Goal: Information Seeking & Learning: Check status

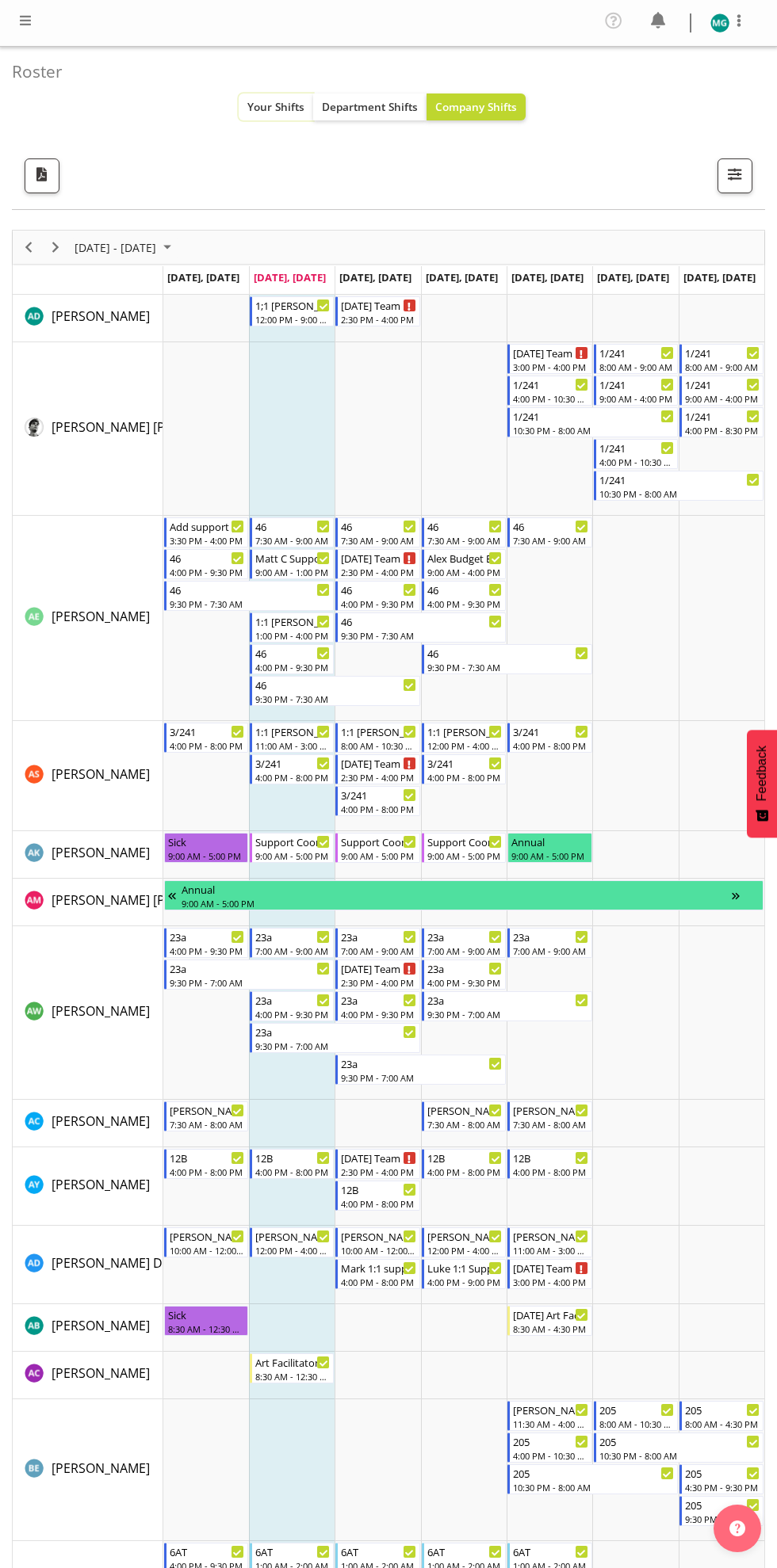
click at [281, 103] on span "Your Shifts" at bounding box center [275, 107] width 57 height 15
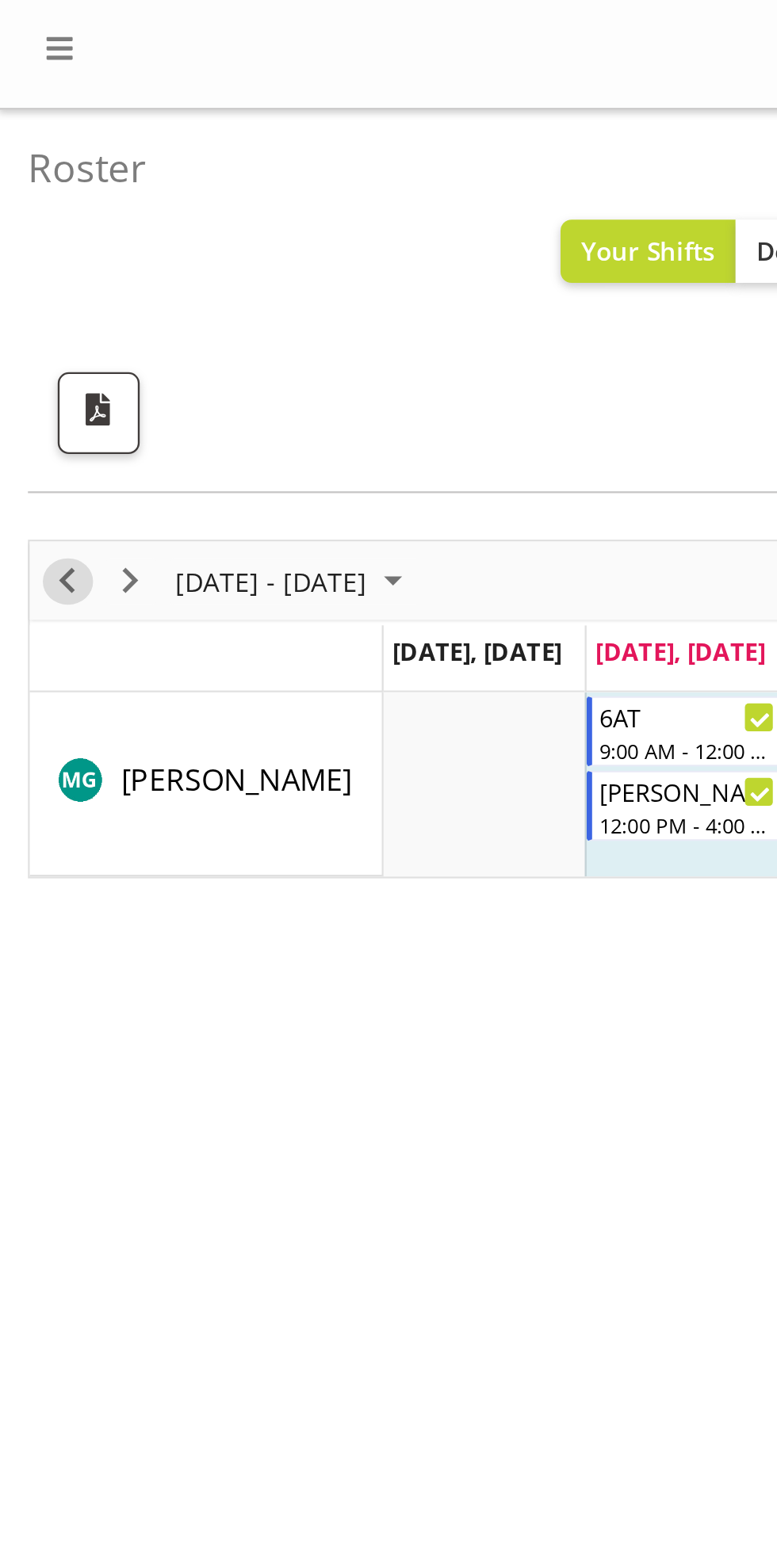
click at [30, 240] on span "Previous" at bounding box center [28, 247] width 19 height 20
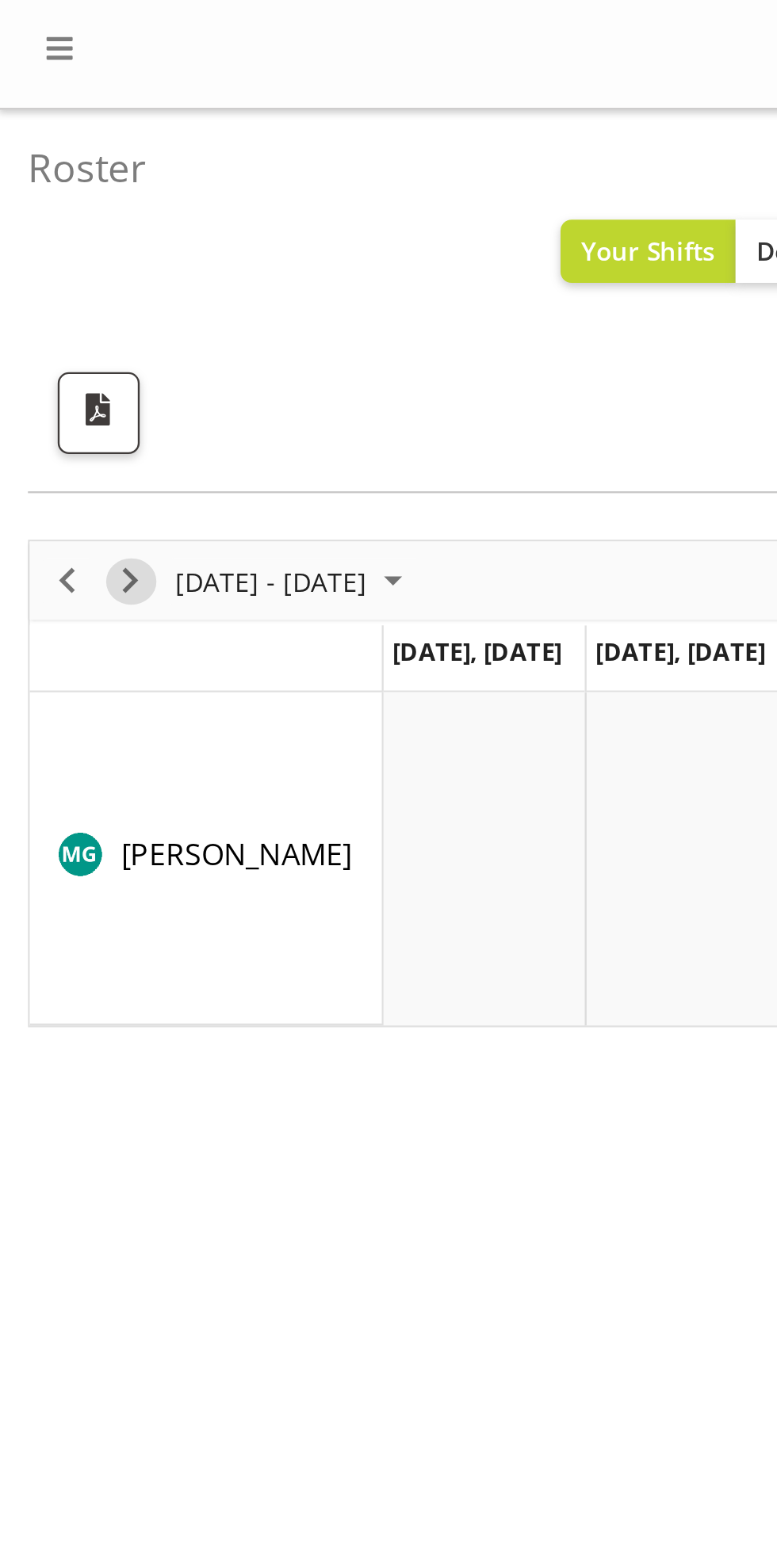
click at [55, 241] on span "Next" at bounding box center [55, 247] width 19 height 20
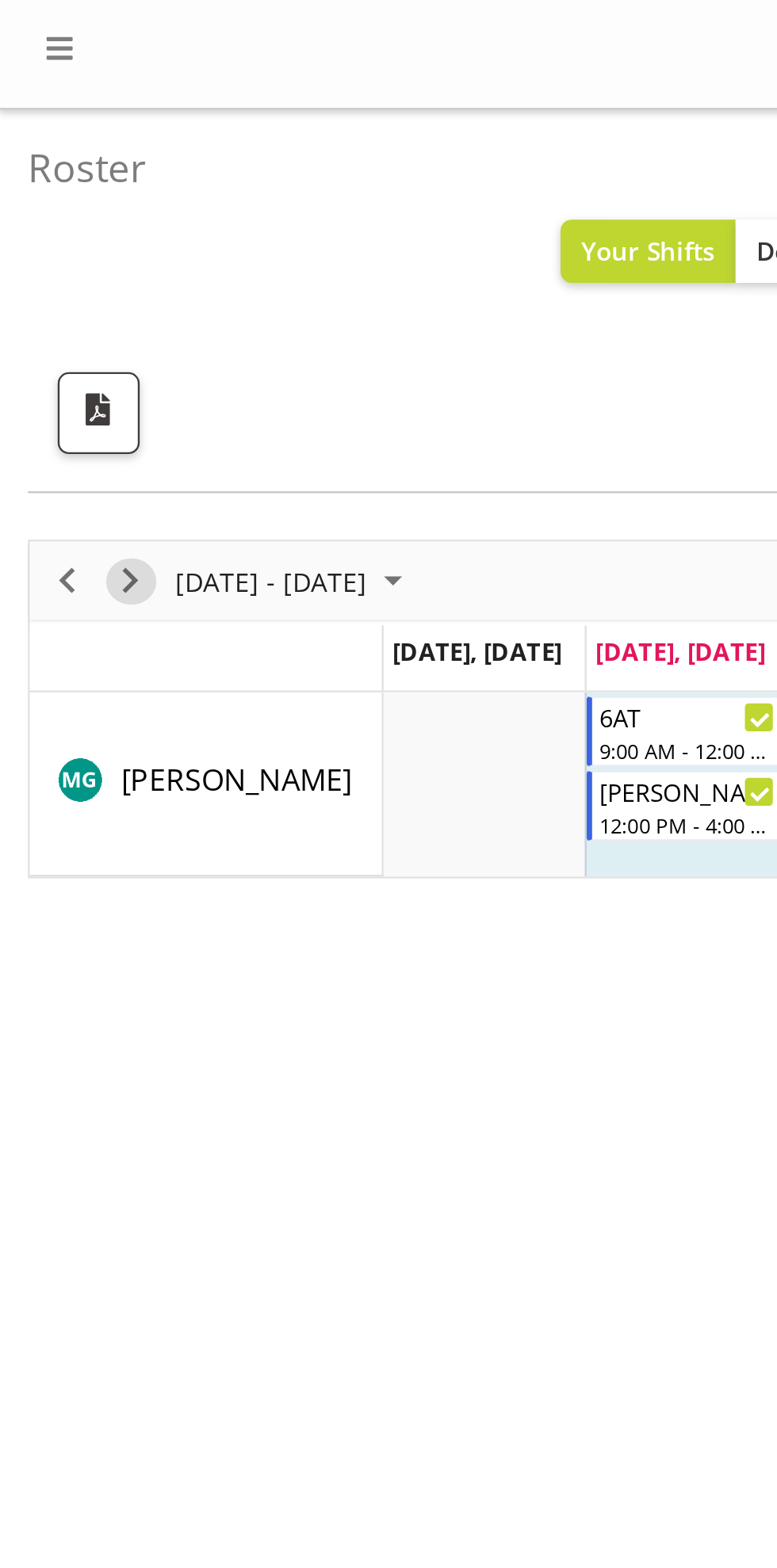
click at [60, 247] on span "Next" at bounding box center [55, 247] width 19 height 20
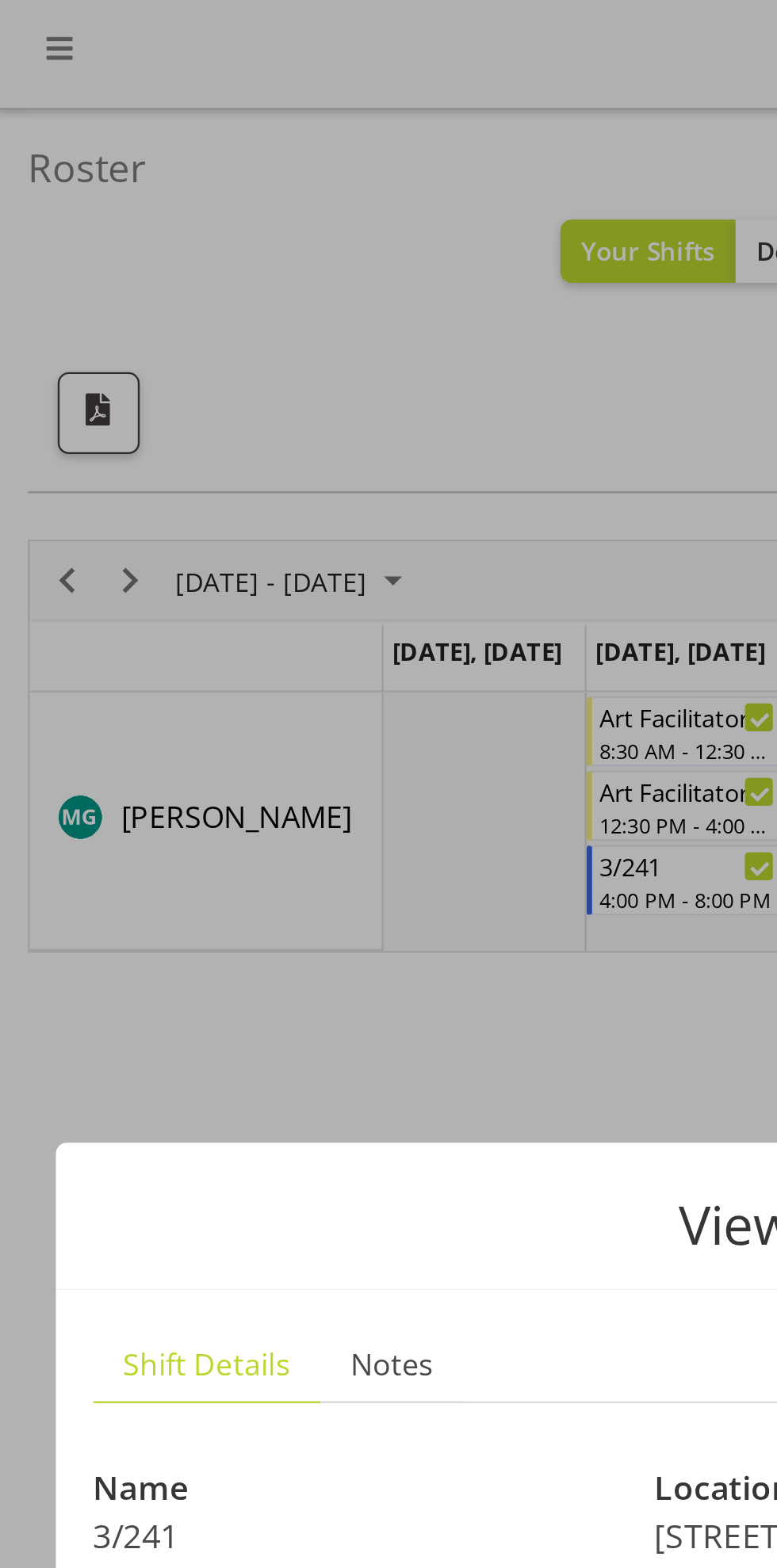
click at [233, 451] on div "View Shift Instance Shift Details Notes Name 3/241 Location 3/[GEOGRAPHIC_DATA]…" at bounding box center [388, 784] width 761 height 674
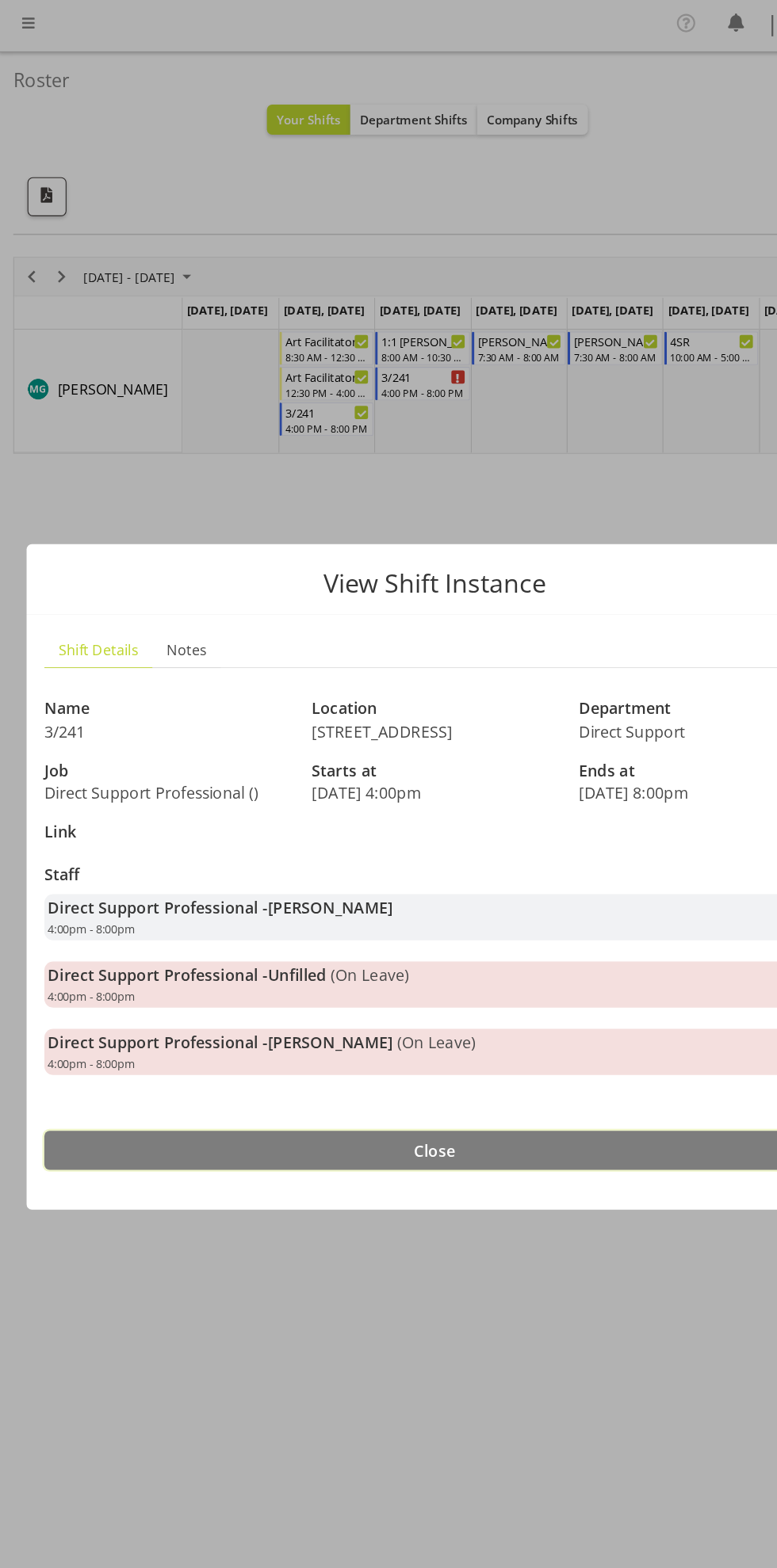
click at [445, 1016] on button "Close" at bounding box center [388, 1028] width 697 height 35
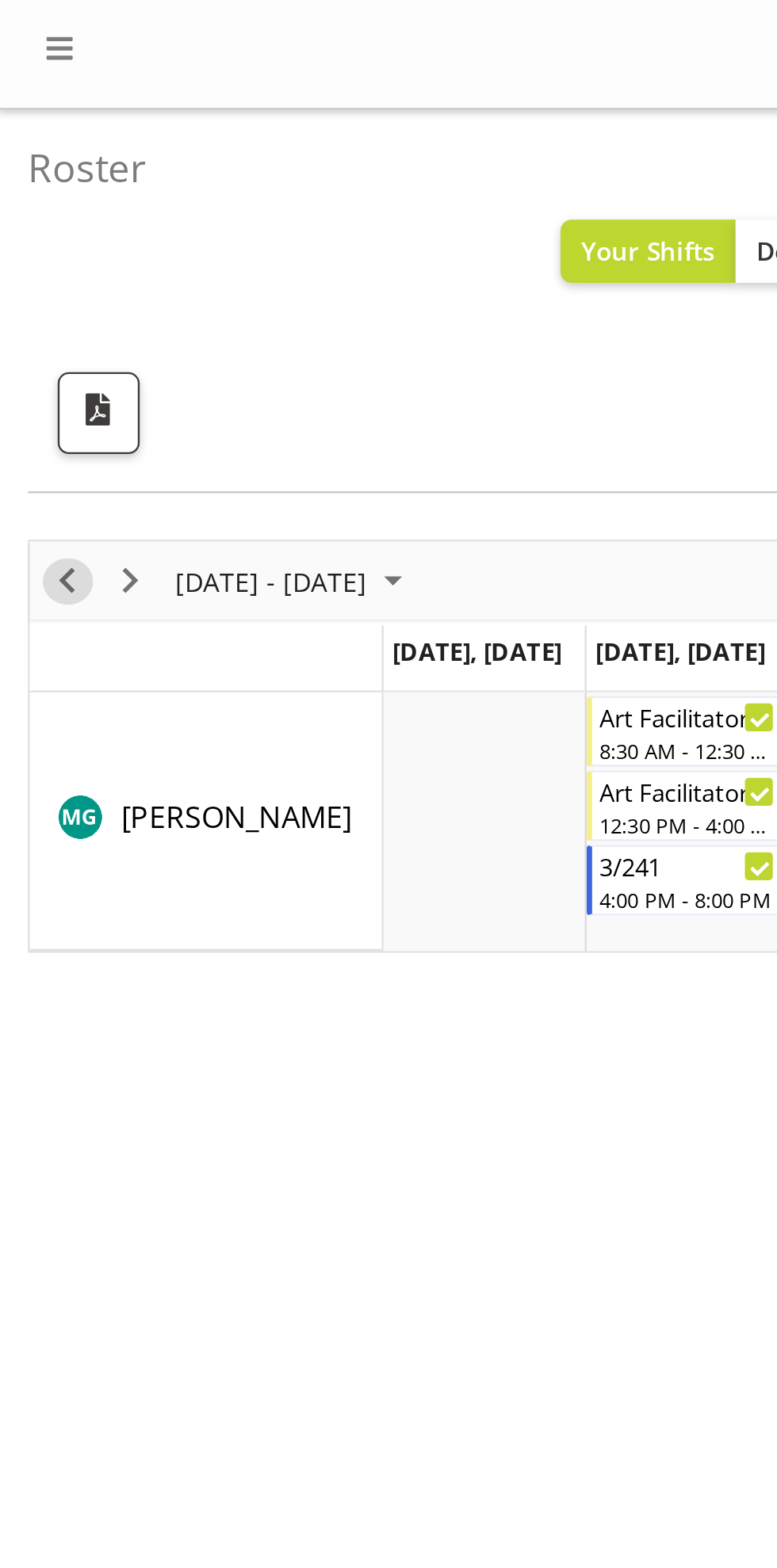
click at [36, 246] on span "Previous" at bounding box center [28, 247] width 19 height 20
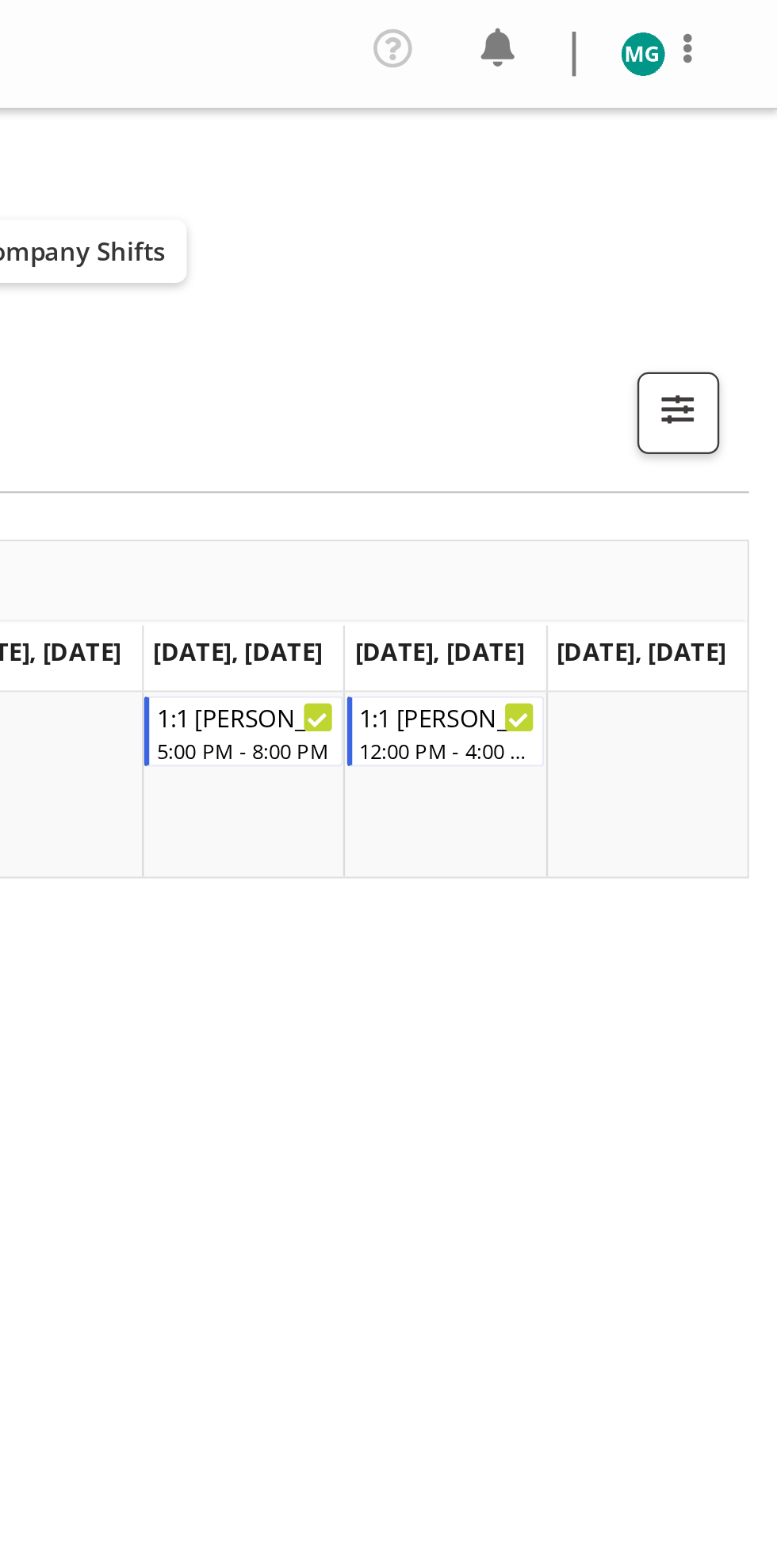
click at [721, 21] on img at bounding box center [719, 23] width 19 height 19
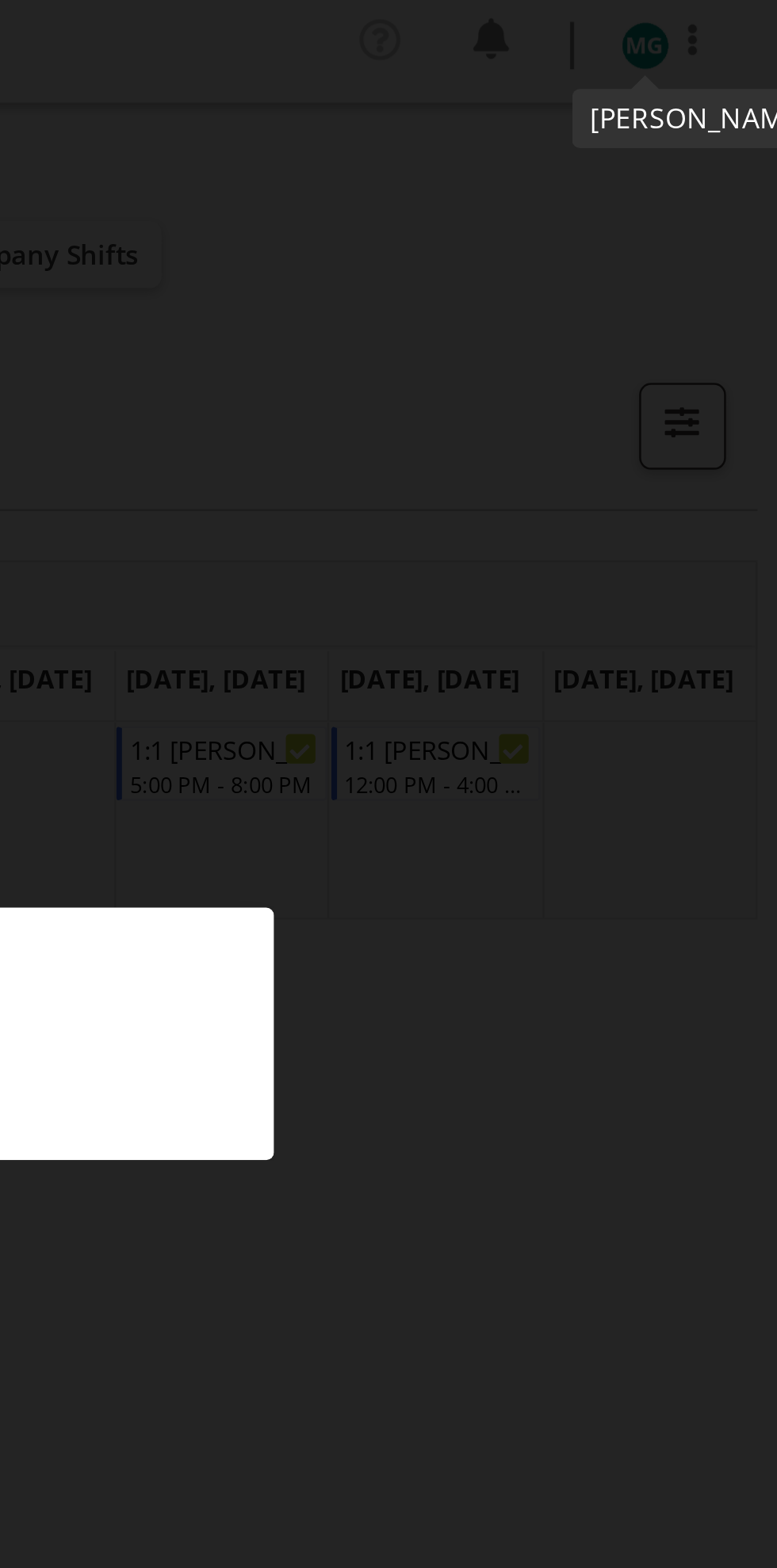
click at [720, 54] on div at bounding box center [388, 784] width 777 height 1568
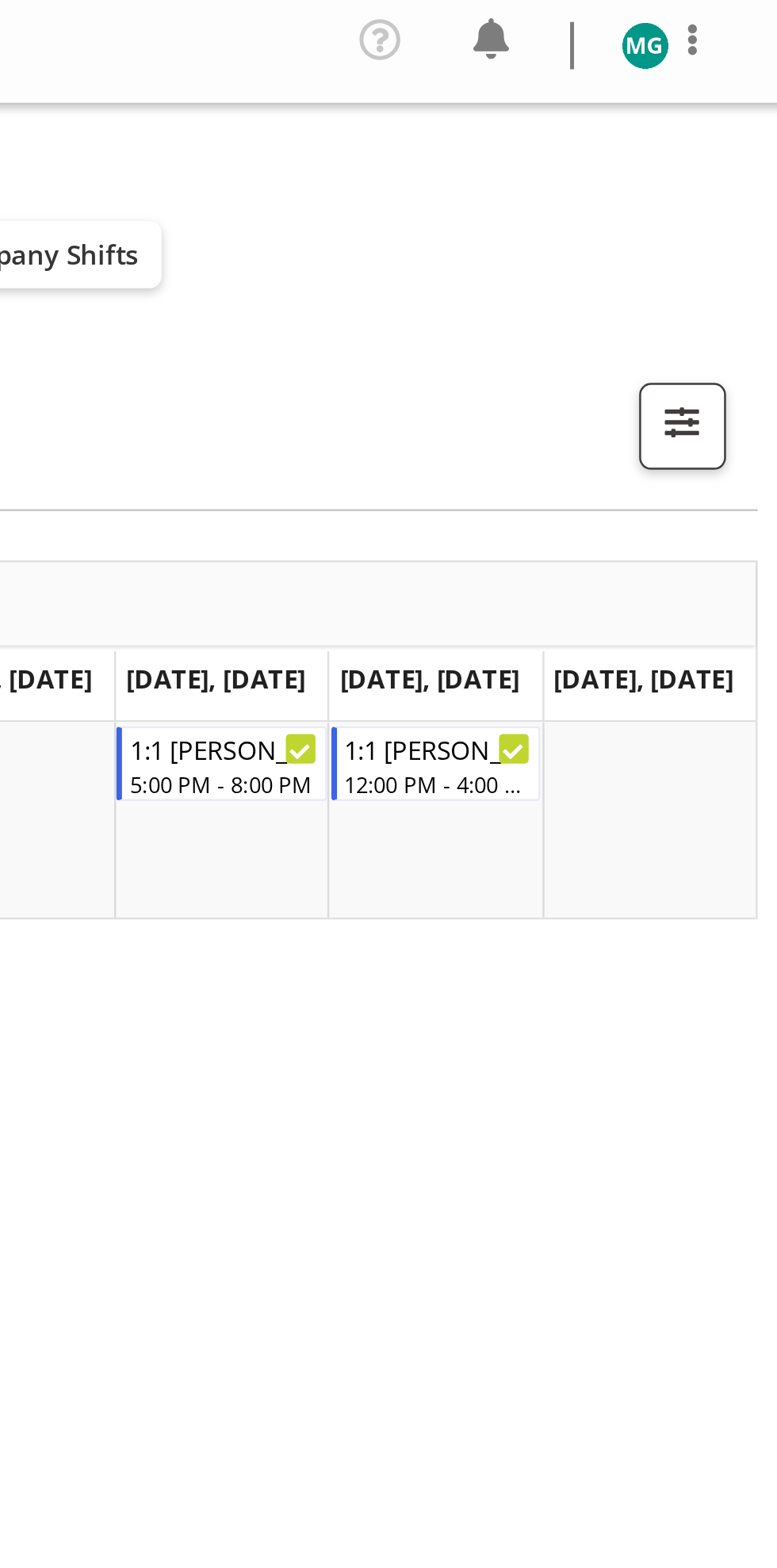
click at [744, 18] on span at bounding box center [739, 20] width 19 height 19
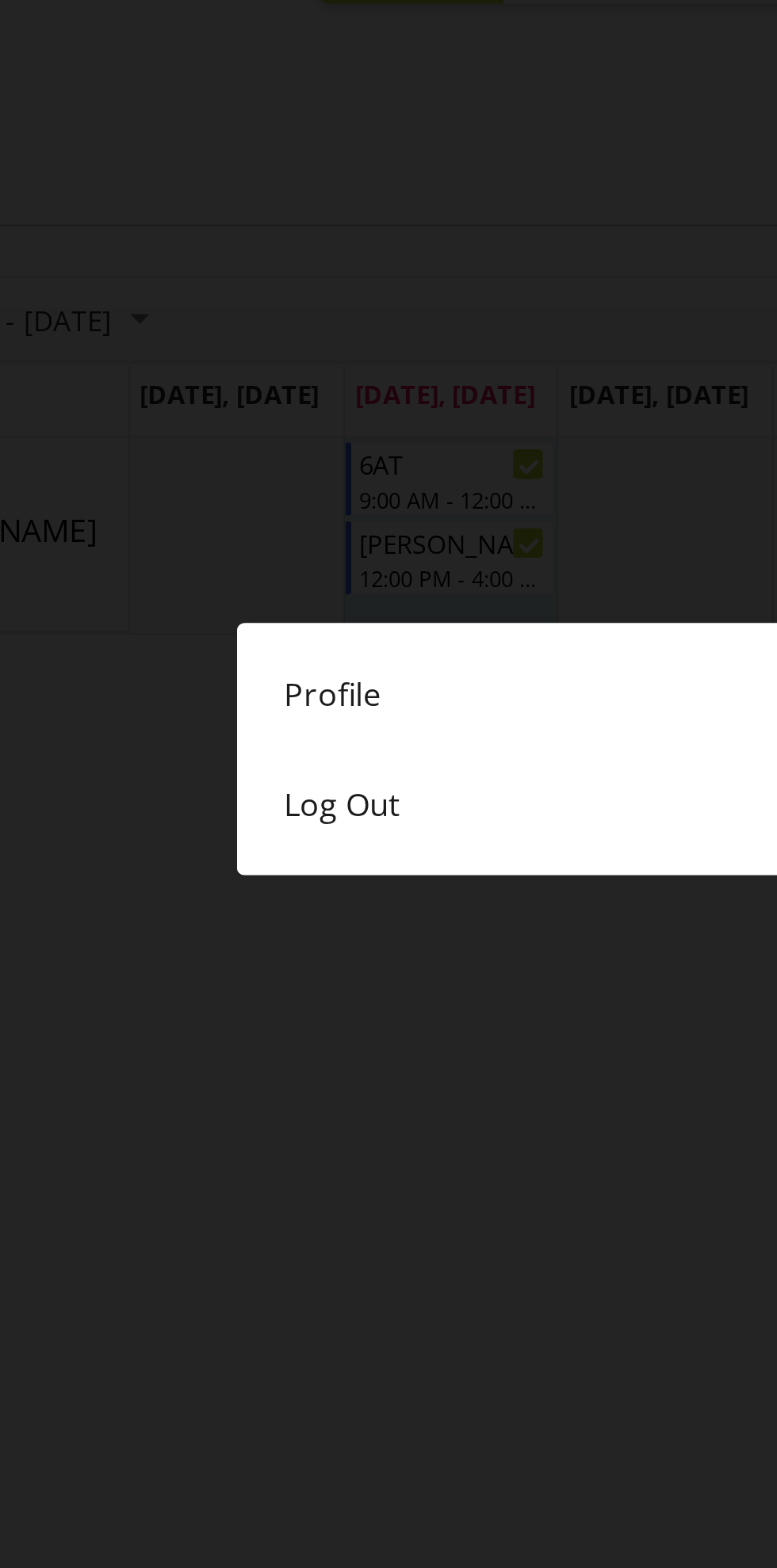
click at [267, 440] on link "Log Out" at bounding box center [388, 442] width 365 height 44
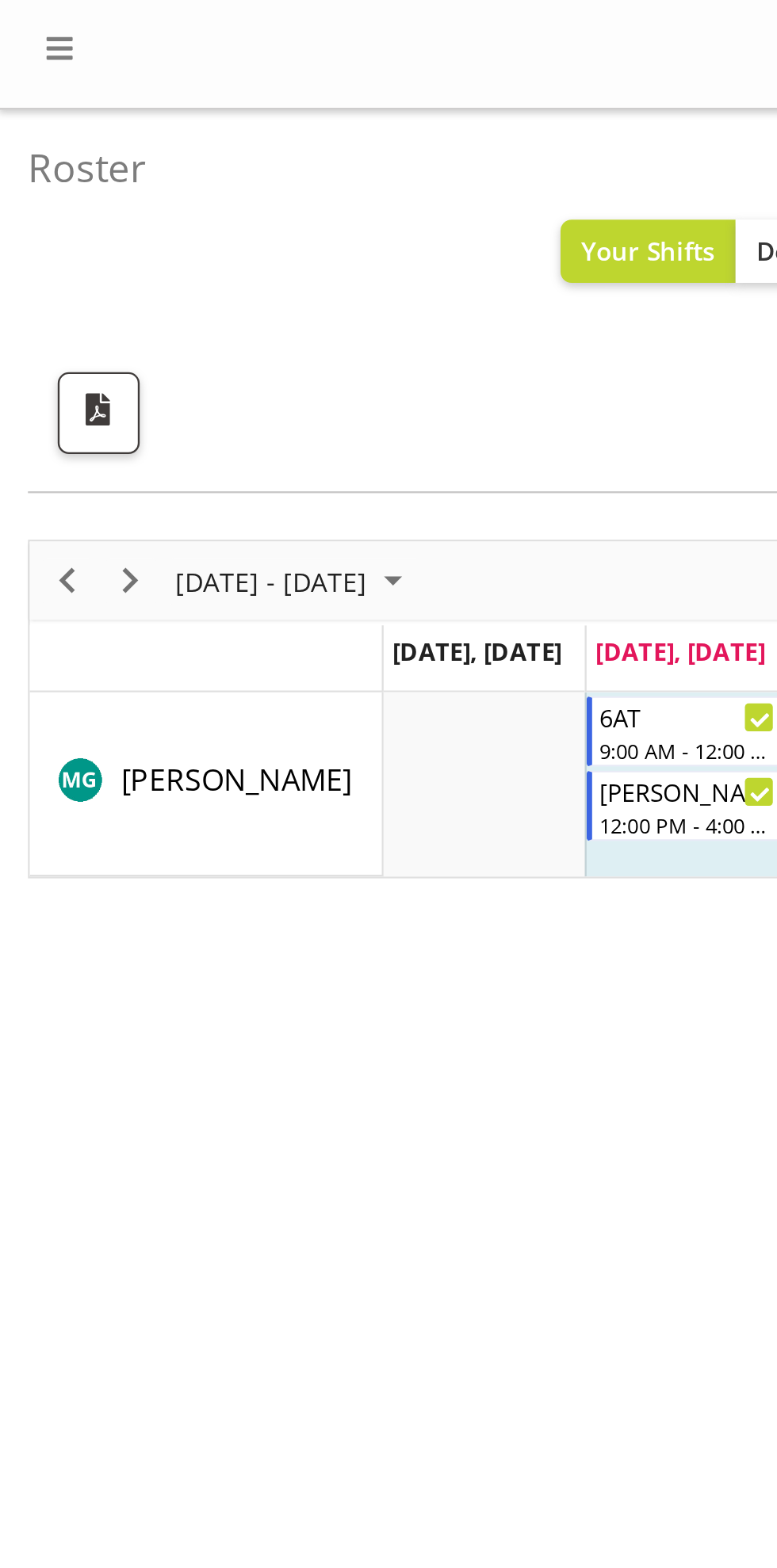
click at [181, 243] on div "September 08 - 14, 2025" at bounding box center [124, 246] width 111 height 33
click at [175, 534] on div "September 08 - 14, 2025 Today Day Week Fortnight Month calendar Month Agenda Ti…" at bounding box center [388, 535] width 753 height 634
click at [55, 239] on span "Next" at bounding box center [55, 247] width 19 height 20
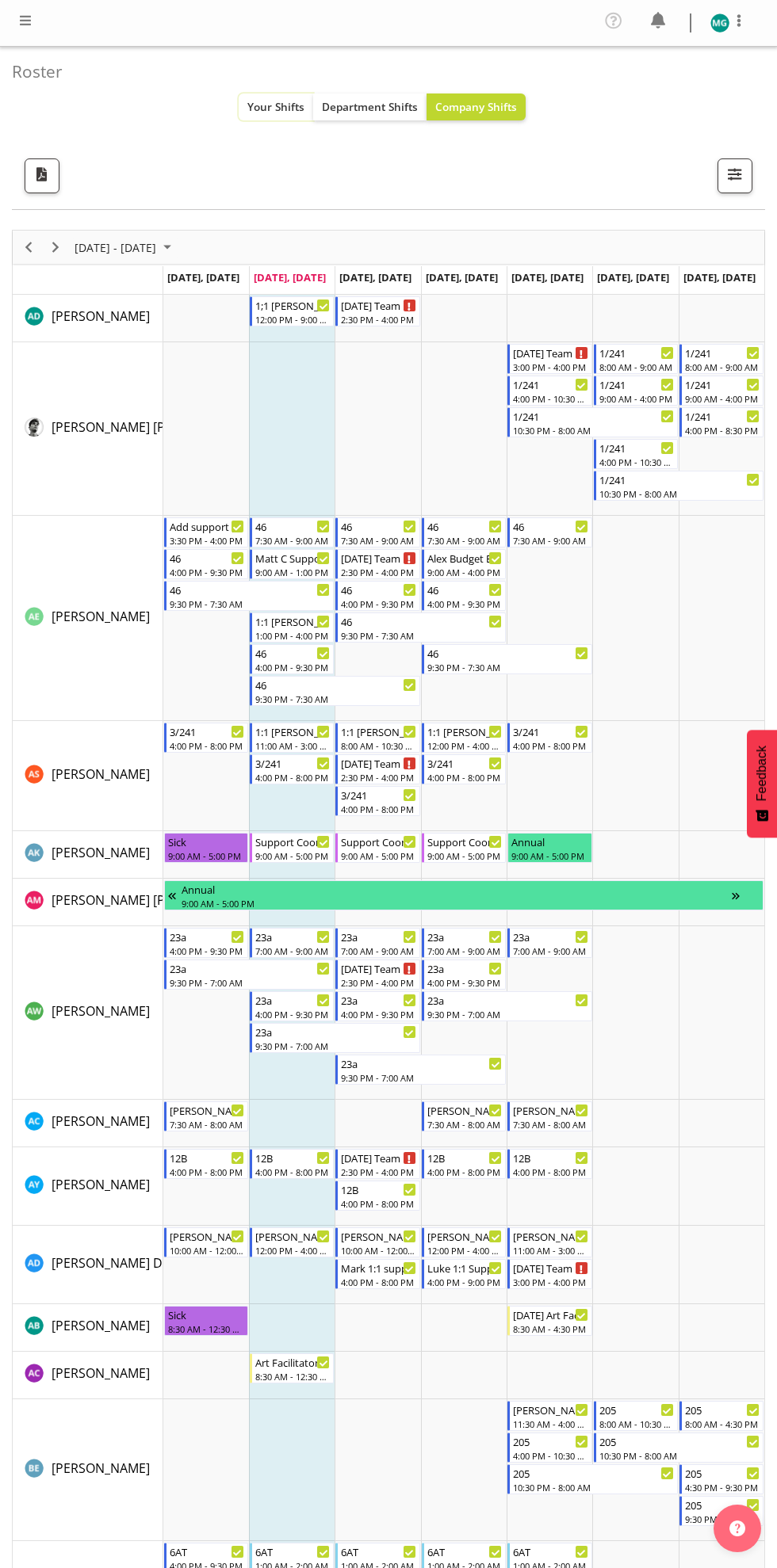
click at [281, 99] on button "Your Shifts" at bounding box center [276, 107] width 75 height 27
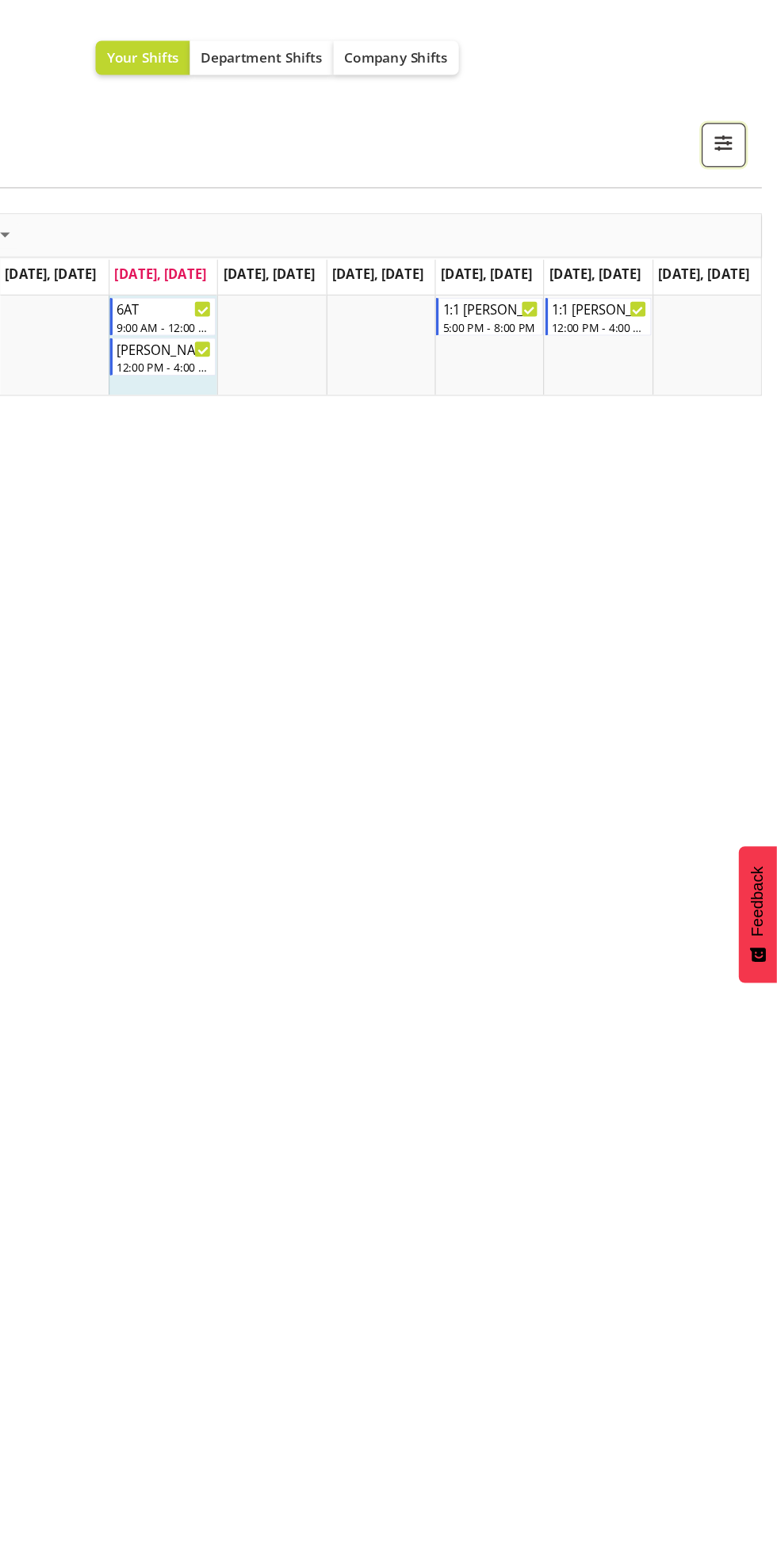
click at [722, 180] on button "button" at bounding box center [734, 175] width 35 height 35
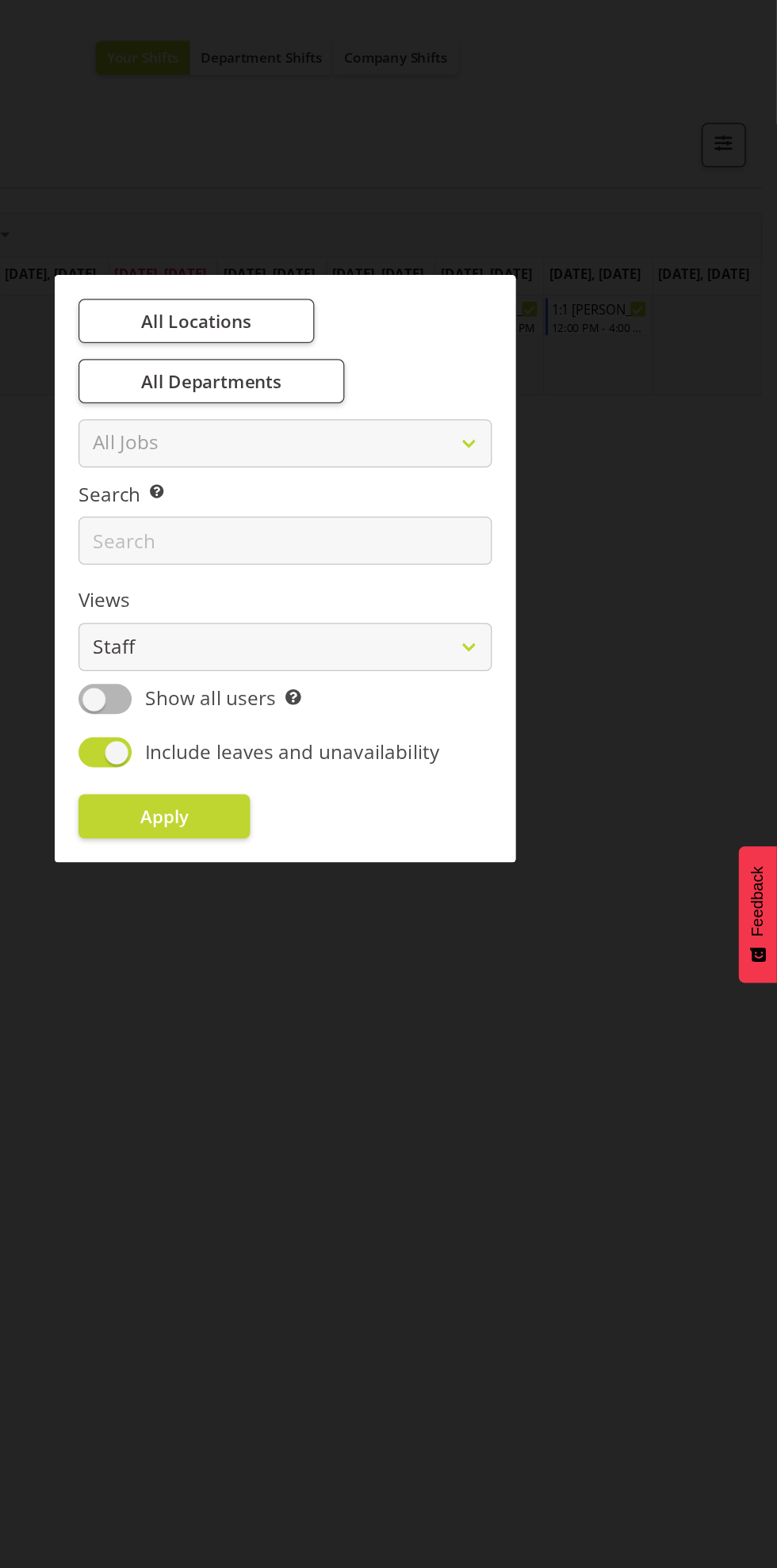
click at [474, 948] on div at bounding box center [388, 784] width 777 height 1568
